Goal: Task Accomplishment & Management: Manage account settings

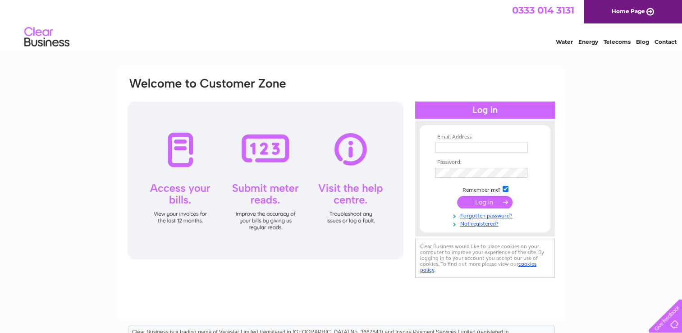
type input "[EMAIL_ADDRESS][DOMAIN_NAME]"
click at [486, 201] on input "submit" at bounding box center [484, 202] width 55 height 13
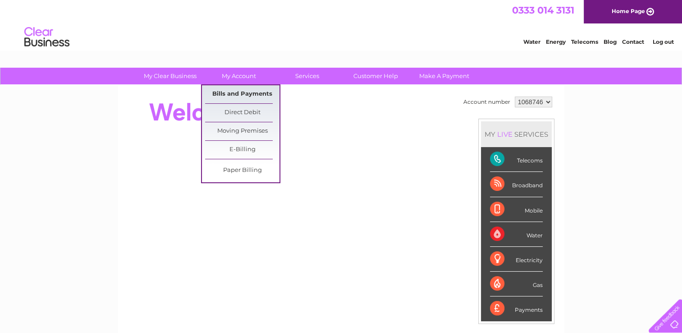
click at [249, 95] on link "Bills and Payments" at bounding box center [242, 94] width 74 height 18
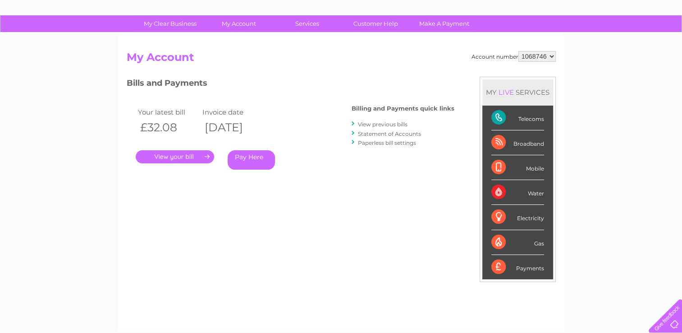
scroll to position [47, 0]
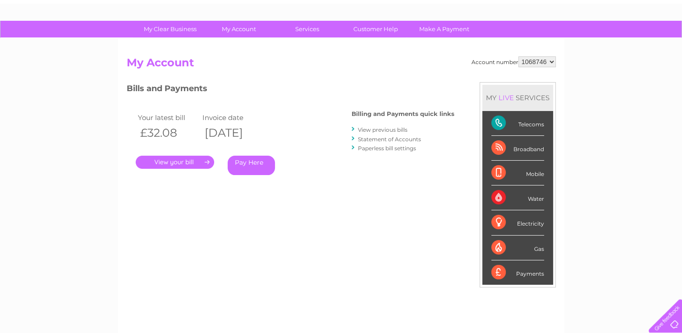
click at [404, 131] on link "View previous bills" at bounding box center [383, 129] width 50 height 7
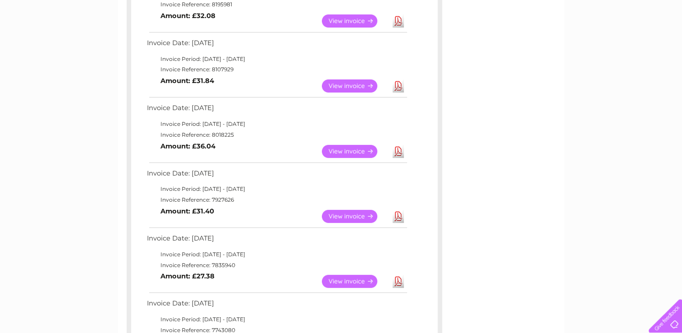
scroll to position [197, 0]
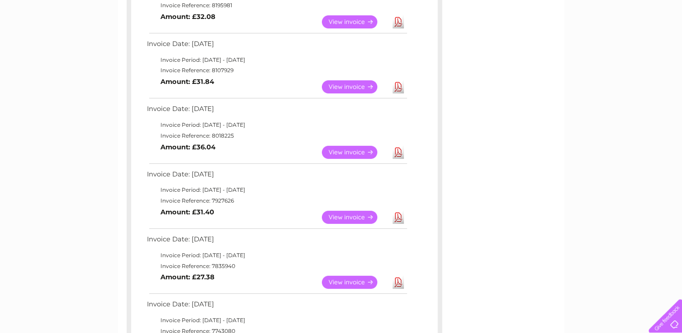
click at [359, 217] on link "View" at bounding box center [355, 217] width 66 height 13
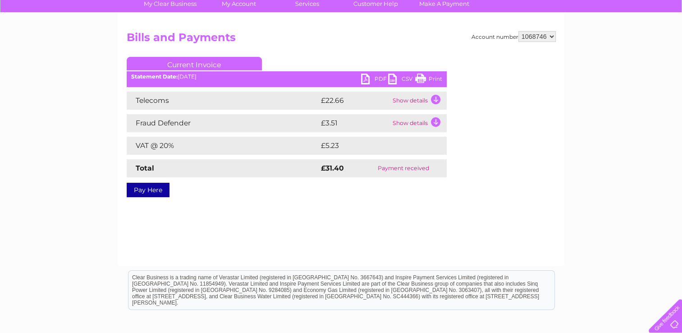
scroll to position [73, 0]
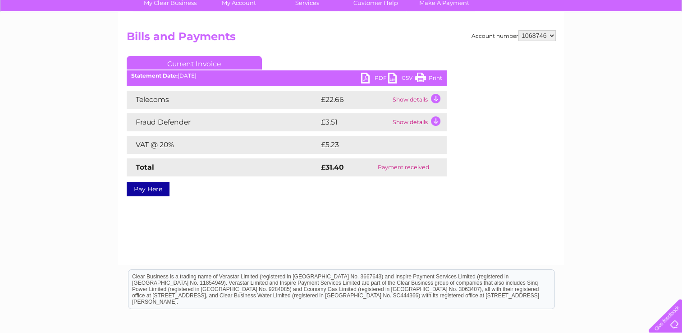
drag, startPoint x: 434, startPoint y: 76, endPoint x: 83, endPoint y: 17, distance: 356.3
click at [434, 76] on link "Print" at bounding box center [428, 79] width 27 height 13
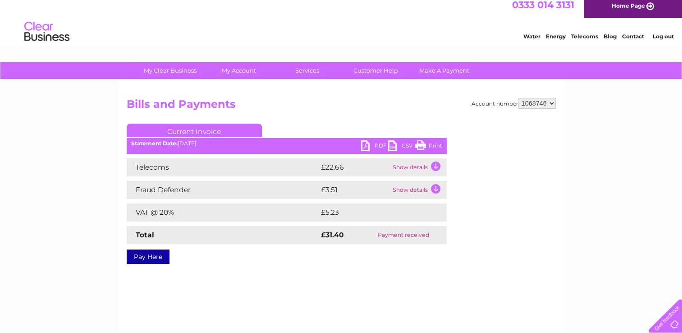
scroll to position [0, 0]
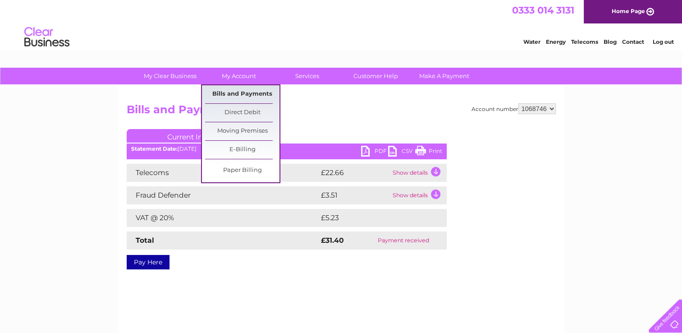
click at [248, 94] on link "Bills and Payments" at bounding box center [242, 94] width 74 height 18
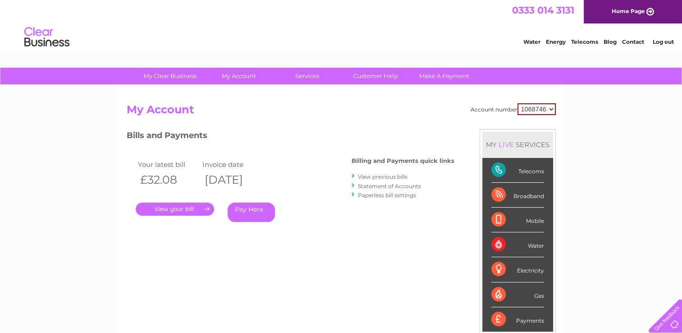
click at [375, 178] on link "View previous bills" at bounding box center [383, 176] width 50 height 7
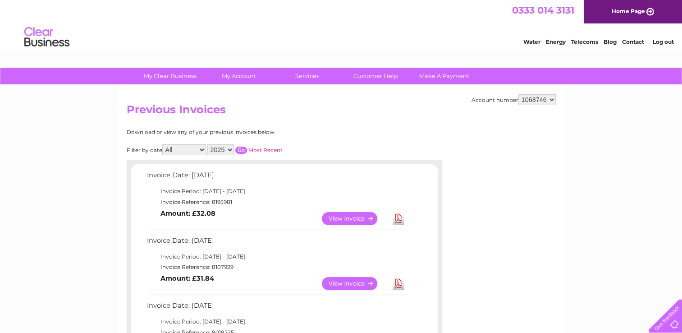
click at [370, 261] on td "Invoice Period: [DATE] - [DATE]" at bounding box center [277, 256] width 264 height 11
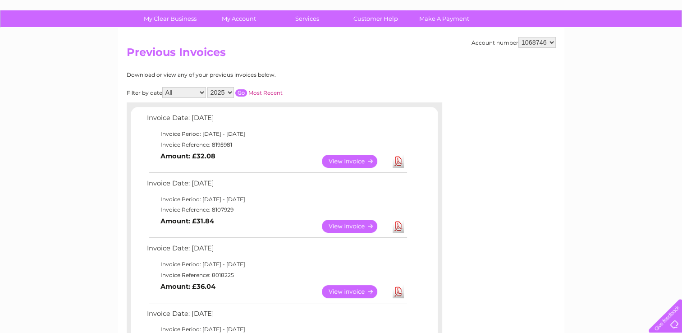
scroll to position [94, 0]
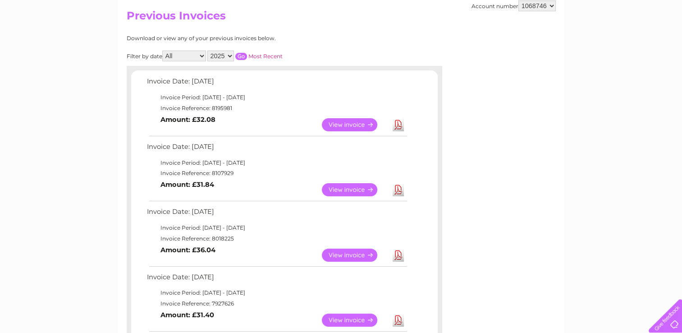
click at [348, 256] on link "View" at bounding box center [355, 254] width 66 height 13
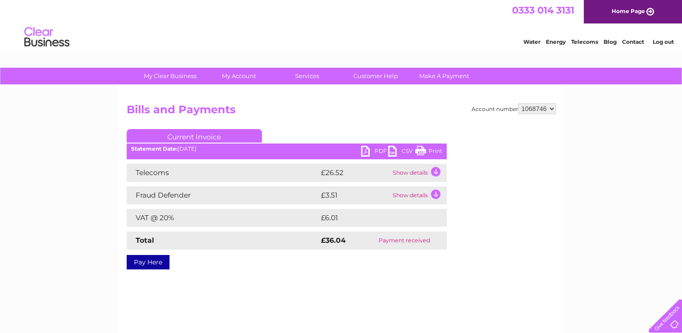
click at [431, 149] on link "Print" at bounding box center [428, 152] width 27 height 13
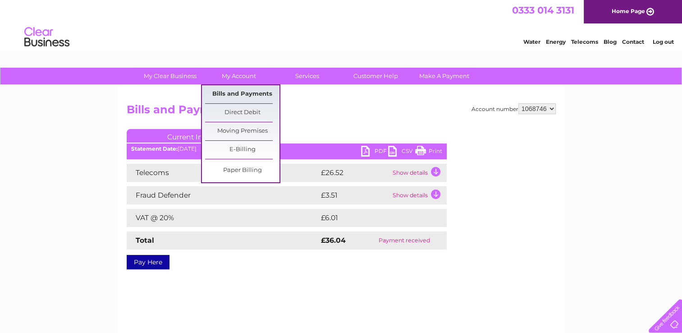
click at [238, 97] on link "Bills and Payments" at bounding box center [242, 94] width 74 height 18
click at [238, 96] on link "Bills and Payments" at bounding box center [242, 94] width 74 height 18
click at [247, 94] on link "Bills and Payments" at bounding box center [242, 94] width 74 height 18
click at [248, 96] on link "Bills and Payments" at bounding box center [242, 94] width 74 height 18
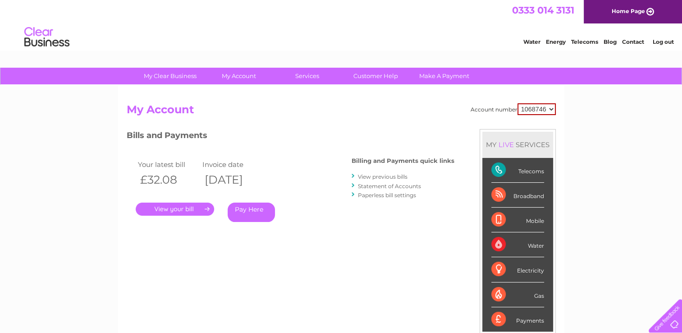
click at [373, 178] on link "View previous bills" at bounding box center [383, 176] width 50 height 7
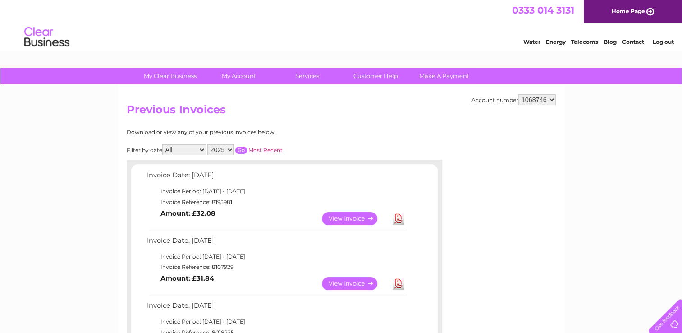
click at [350, 284] on link "View" at bounding box center [355, 283] width 66 height 13
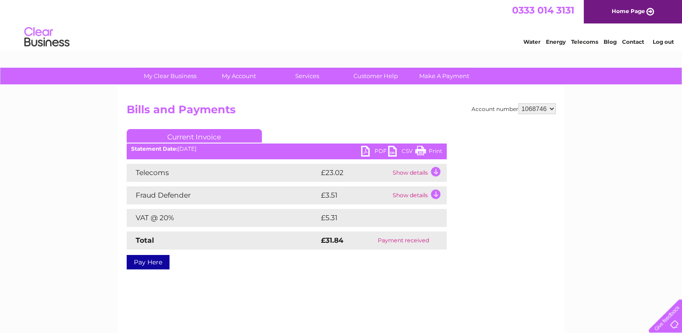
click at [430, 149] on link "Print" at bounding box center [428, 152] width 27 height 13
